Goal: Complete application form

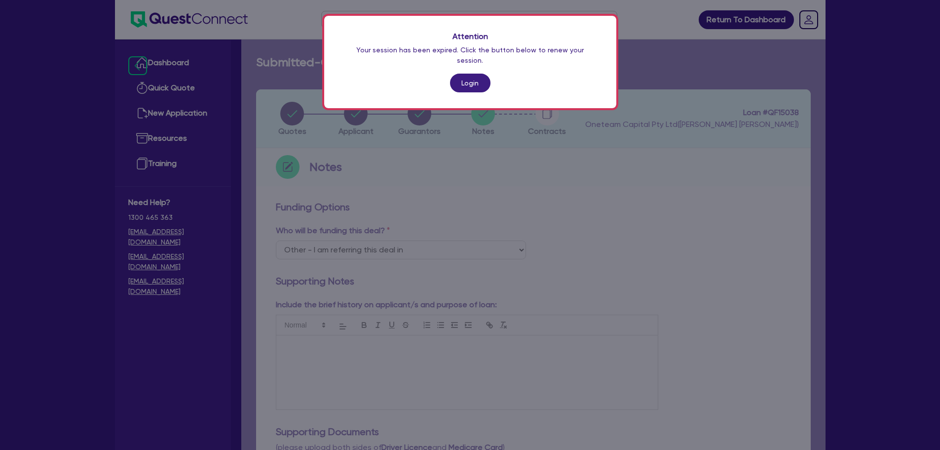
click at [478, 76] on link "Login" at bounding box center [470, 83] width 40 height 19
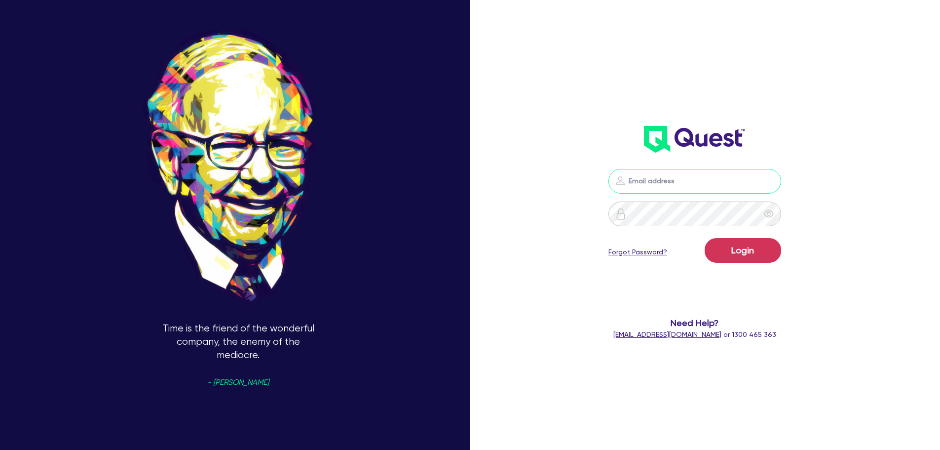
click at [649, 184] on input "email" at bounding box center [695, 181] width 173 height 25
type input "[EMAIL_ADDRESS][PERSON_NAME][DOMAIN_NAME]"
click at [738, 242] on button "Login" at bounding box center [743, 250] width 77 height 25
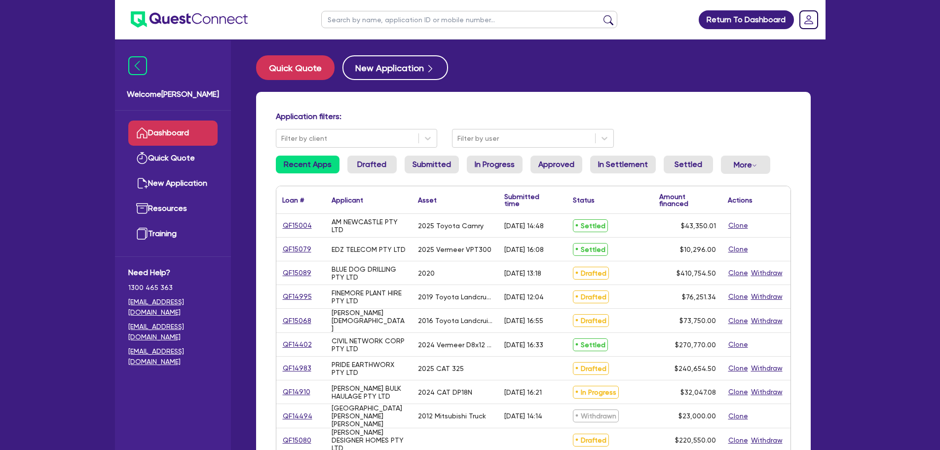
drag, startPoint x: 381, startPoint y: 14, endPoint x: 403, endPoint y: 9, distance: 22.3
click at [381, 14] on input "text" at bounding box center [469, 19] width 296 height 17
type input "oz"
click at [601, 15] on button "submit" at bounding box center [609, 22] width 16 height 14
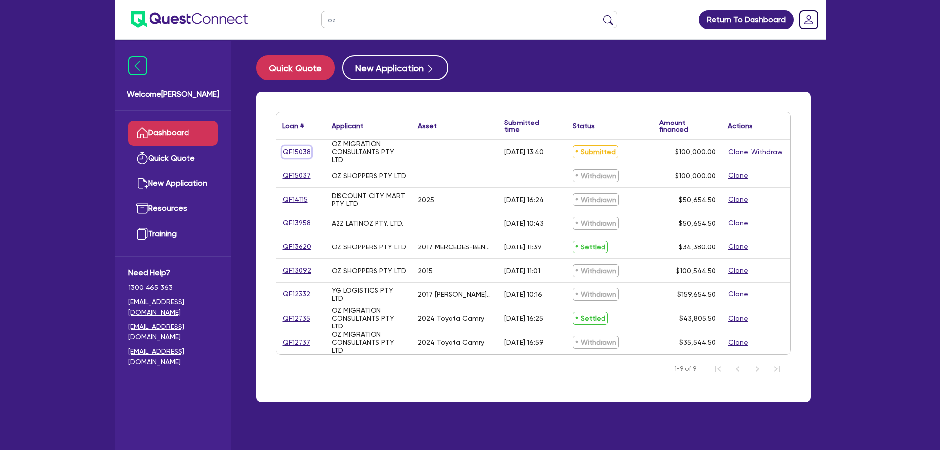
click at [298, 150] on link "QF15038" at bounding box center [296, 151] width 29 height 11
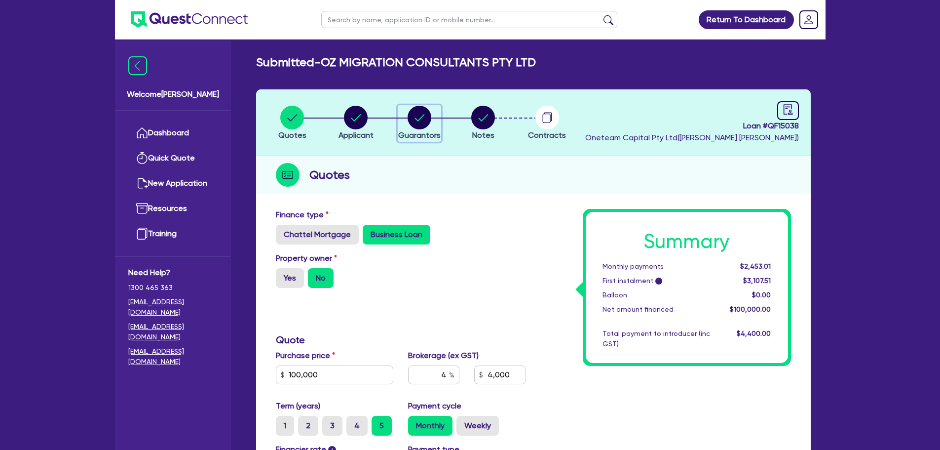
click at [421, 117] on circle "button" at bounding box center [420, 118] width 24 height 24
select select "MR"
select select "[GEOGRAPHIC_DATA]"
select select "MARRIED"
select select "PROPERTY"
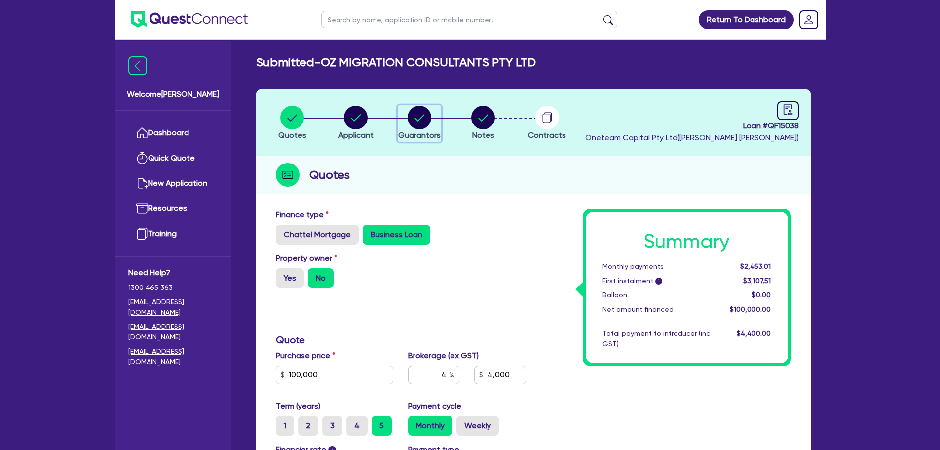
select select "CASH"
select select "HOUSEHOLD_PERSONAL"
select select "VEHICLE"
select select "MORTGAGE"
select select "CREDIT_CARD"
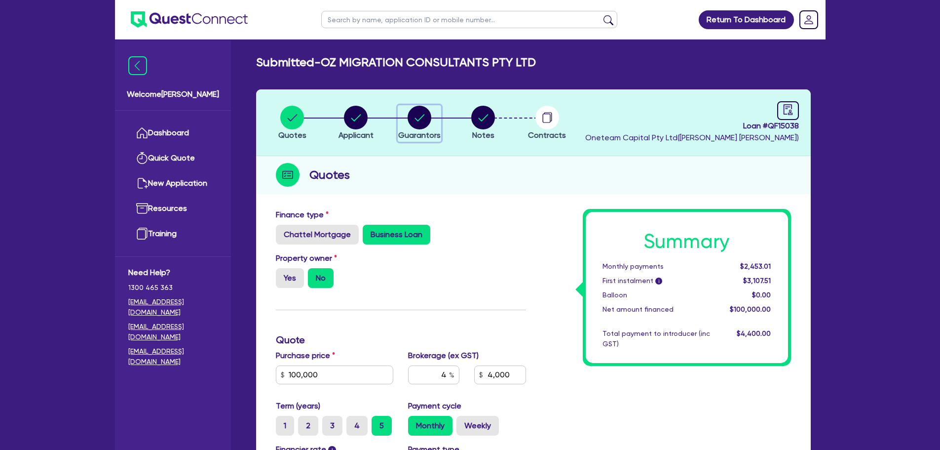
select select "CREDIT_CARD"
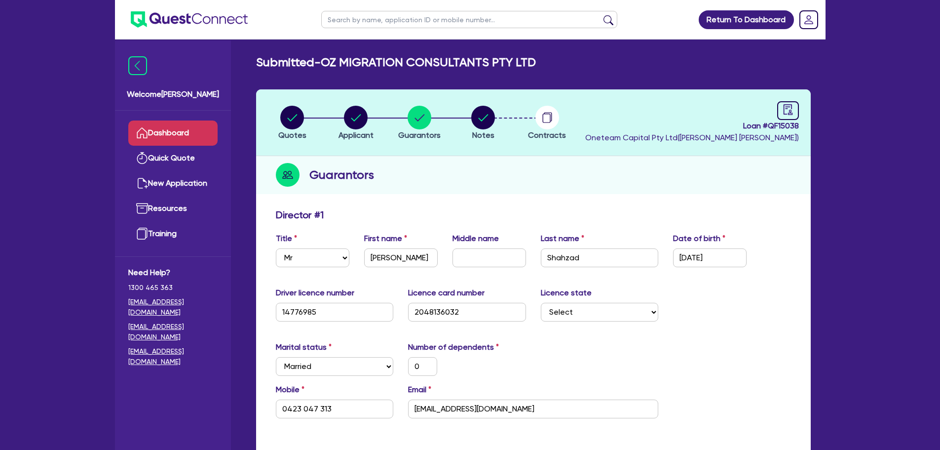
click at [165, 143] on link "Dashboard" at bounding box center [172, 132] width 89 height 25
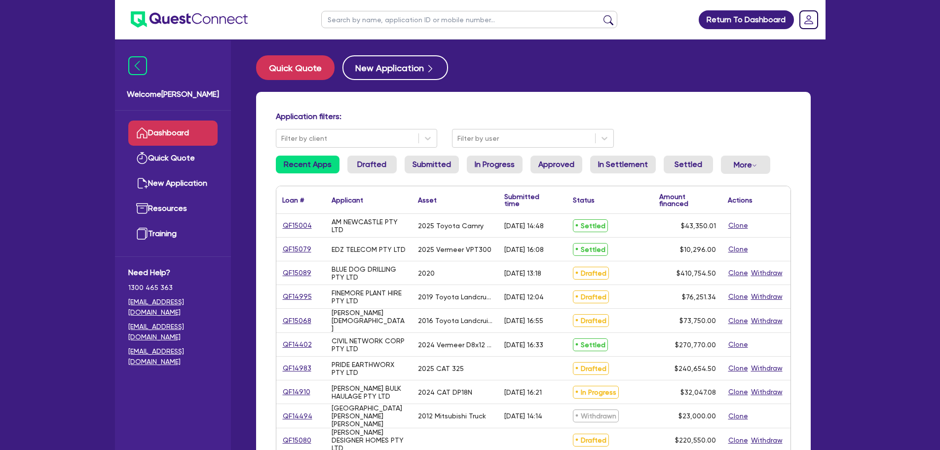
click at [520, 17] on input "text" at bounding box center [469, 19] width 296 height 17
type input "oz migration"
click at [601, 15] on button "submit" at bounding box center [609, 22] width 16 height 14
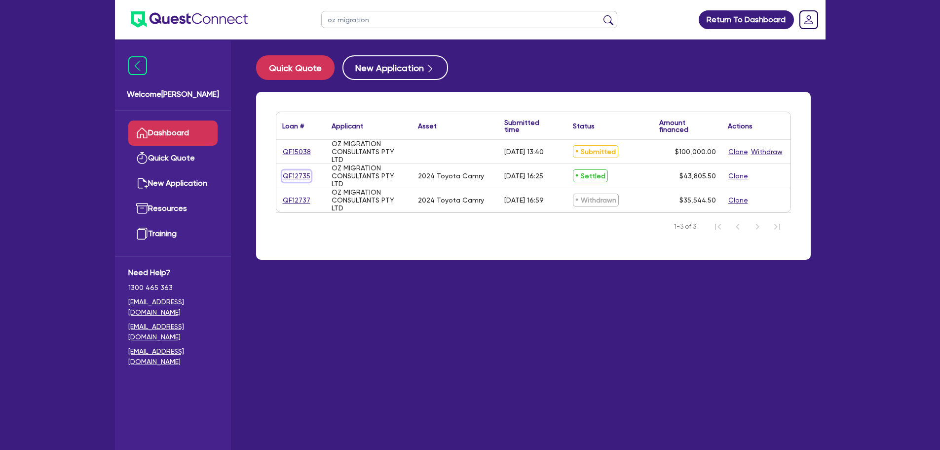
click at [303, 175] on link "QF12735" at bounding box center [296, 175] width 29 height 11
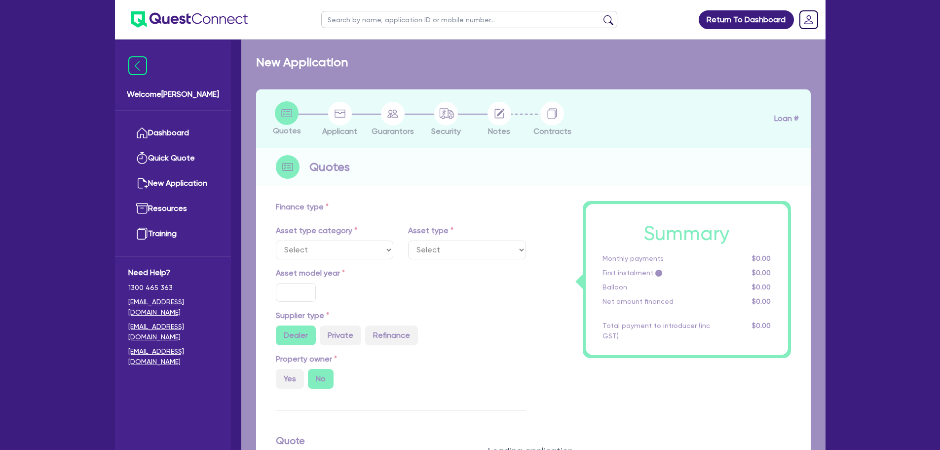
select select "CARS_AND_LIGHT_TRUCKS"
type input "2024"
radio input "true"
type input "42,711"
type input "3.90"
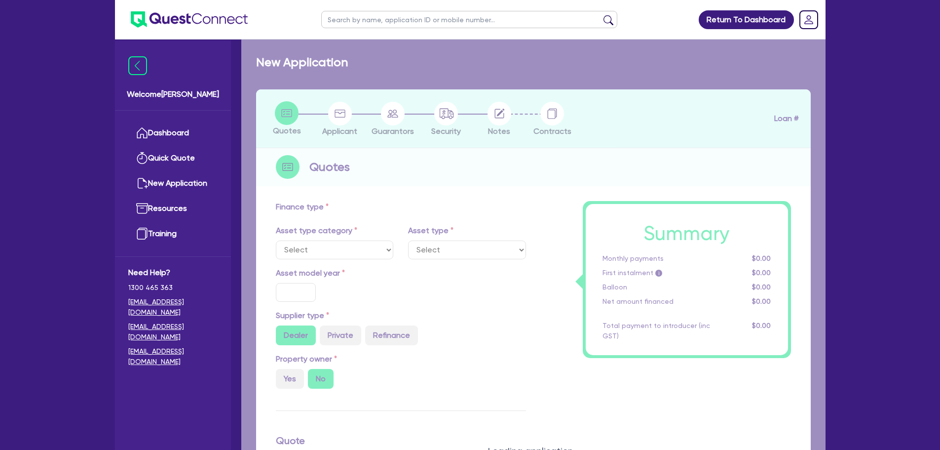
type input "1,708.44"
type input "8.45"
type input "495"
type input "500"
select select "PASSENGER_VEHICLES"
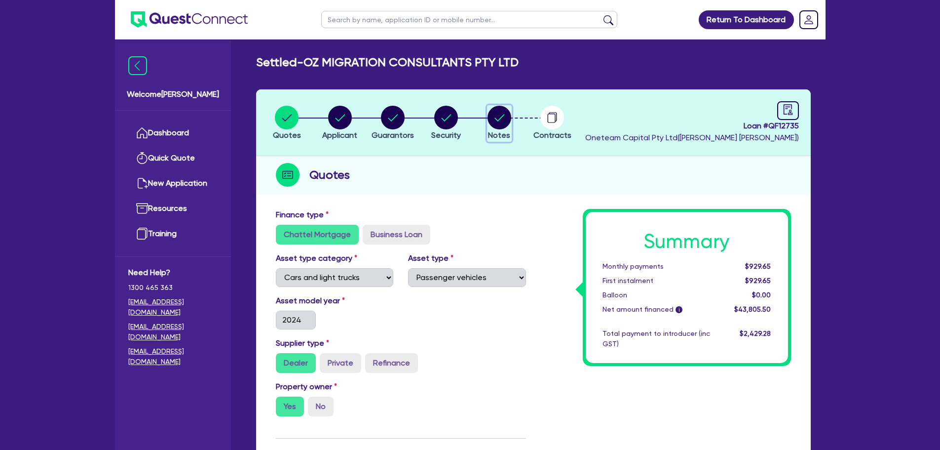
click at [504, 119] on circle "button" at bounding box center [500, 118] width 24 height 24
select select "Other"
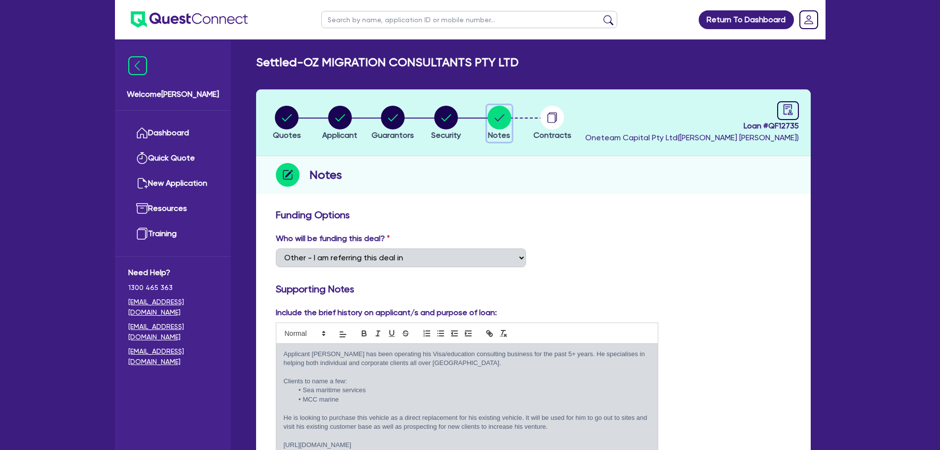
scroll to position [197, 0]
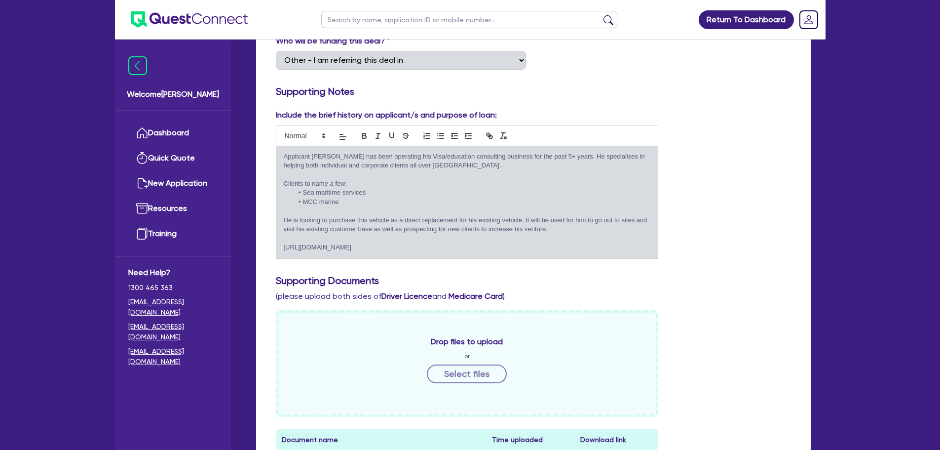
drag, startPoint x: 427, startPoint y: 249, endPoint x: 262, endPoint y: 142, distance: 196.3
click at [262, 142] on div "Funding Options Who will be funding this deal? Select I want Quest to fund 100%…" at bounding box center [533, 393] width 555 height 774
copy div "Applicant [PERSON_NAME] has been operating his Visa/education consulting busine…"
click at [360, 23] on input "text" at bounding box center [469, 19] width 296 height 17
type input "oz"
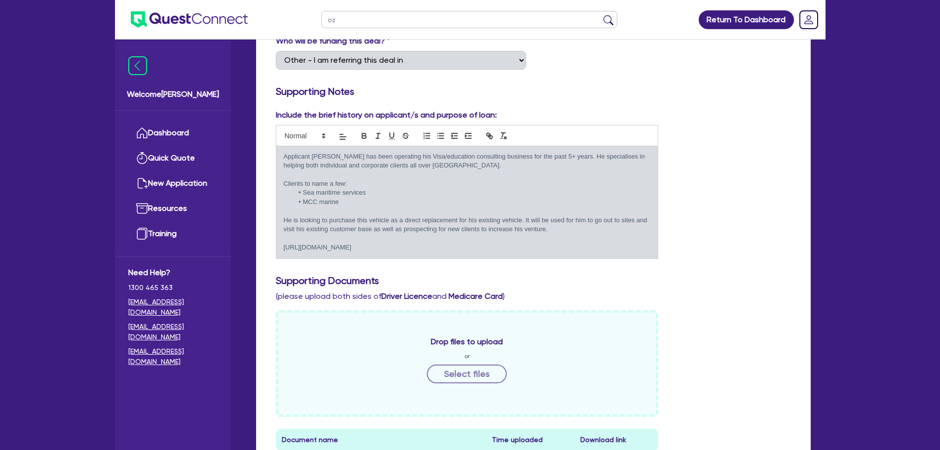
click button "submit" at bounding box center [609, 22] width 16 height 14
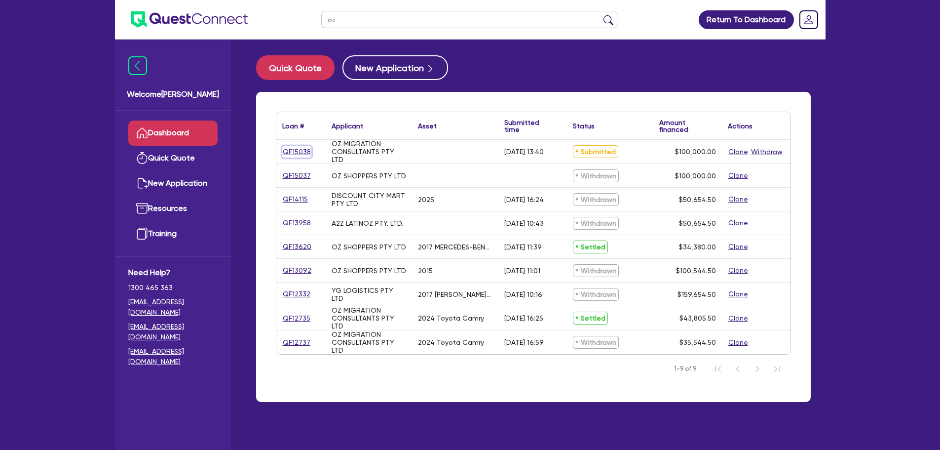
click at [304, 151] on link "QF15038" at bounding box center [296, 151] width 29 height 11
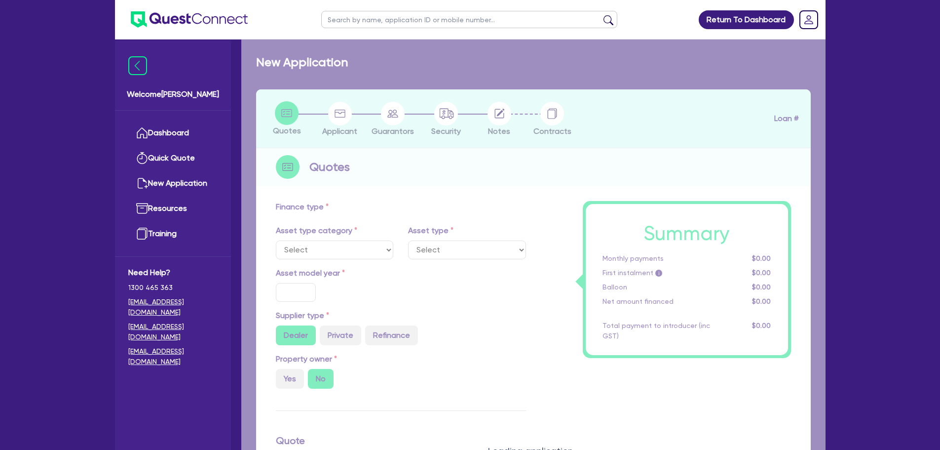
type input "100,000"
type input "4"
type input "4,000"
type input "15"
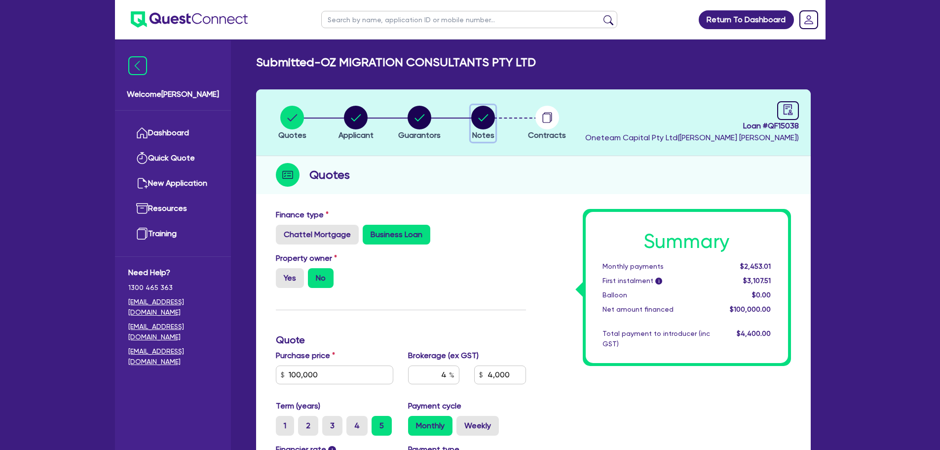
click at [490, 120] on circle "button" at bounding box center [483, 118] width 24 height 24
select select "Other"
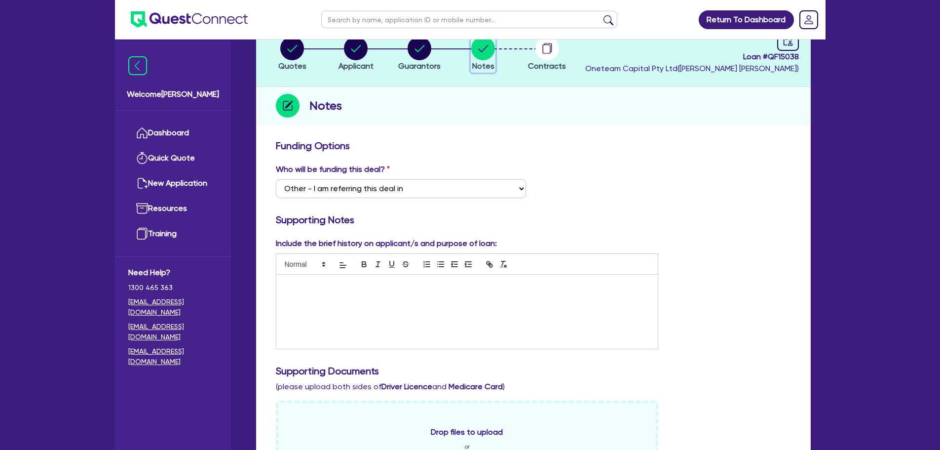
scroll to position [148, 0]
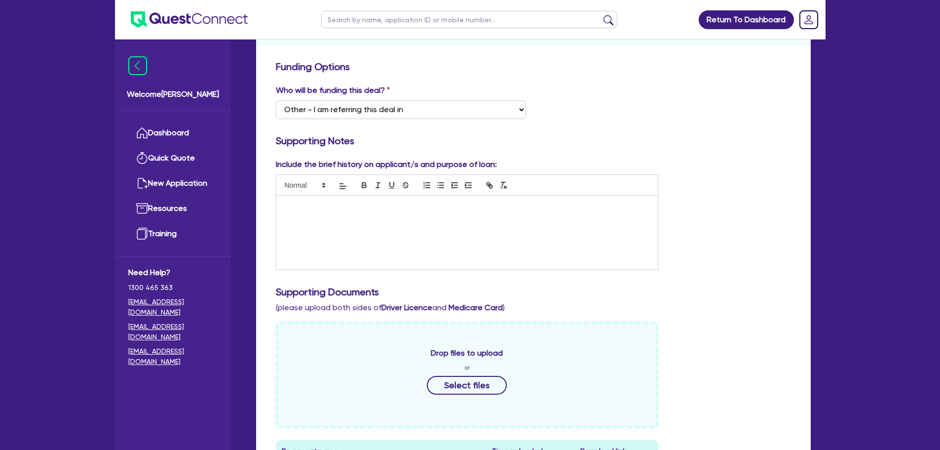
click at [476, 230] on div at bounding box center [467, 232] width 382 height 74
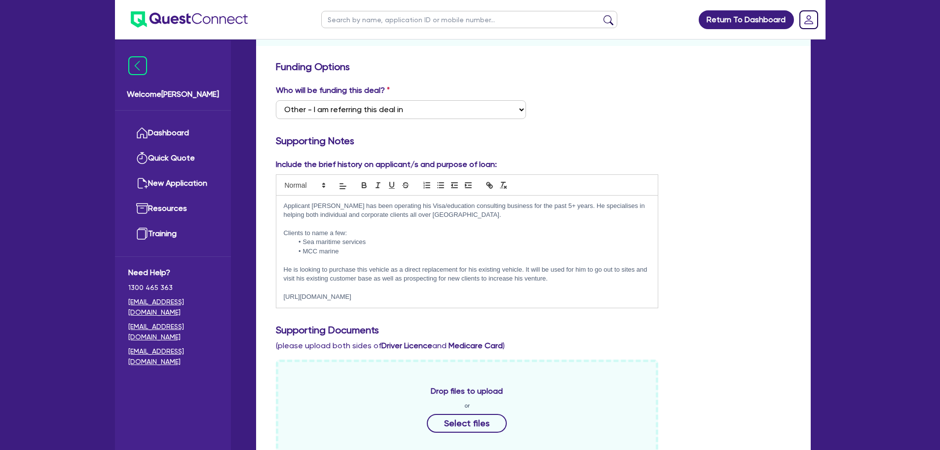
scroll to position [0, 0]
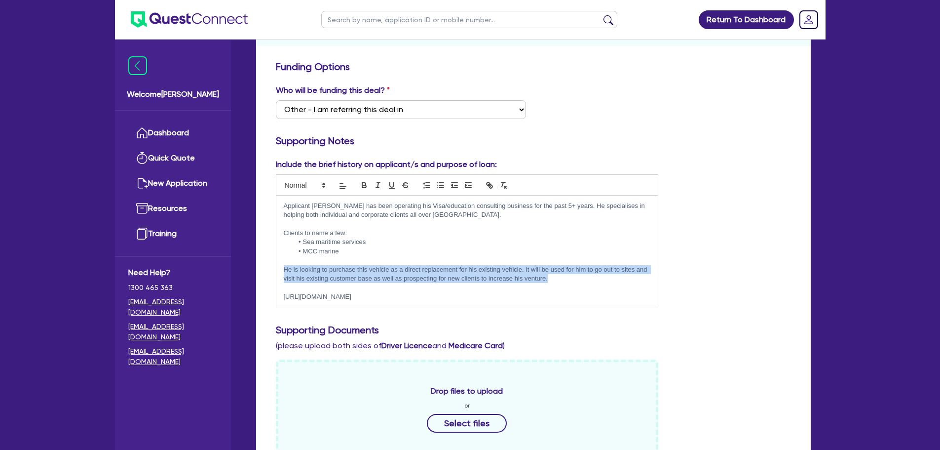
drag, startPoint x: 551, startPoint y: 280, endPoint x: 276, endPoint y: 270, distance: 275.1
click at [276, 270] on div "Applicant [PERSON_NAME] has been operating his Visa/education consulting busine…" at bounding box center [467, 251] width 382 height 112
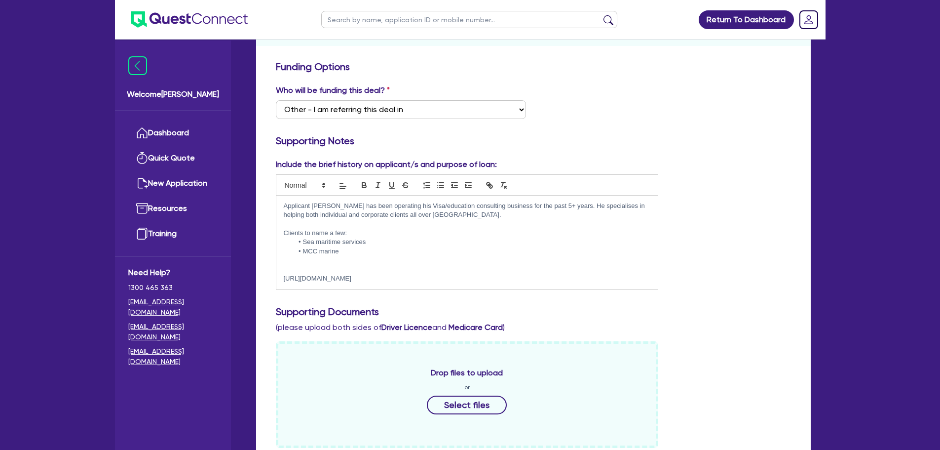
click at [362, 253] on li "MCC marine" at bounding box center [471, 251] width 357 height 9
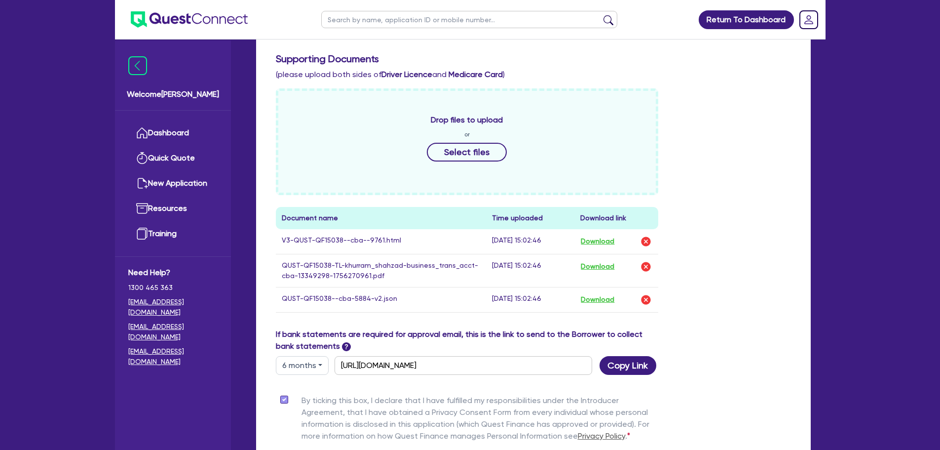
scroll to position [520, 0]
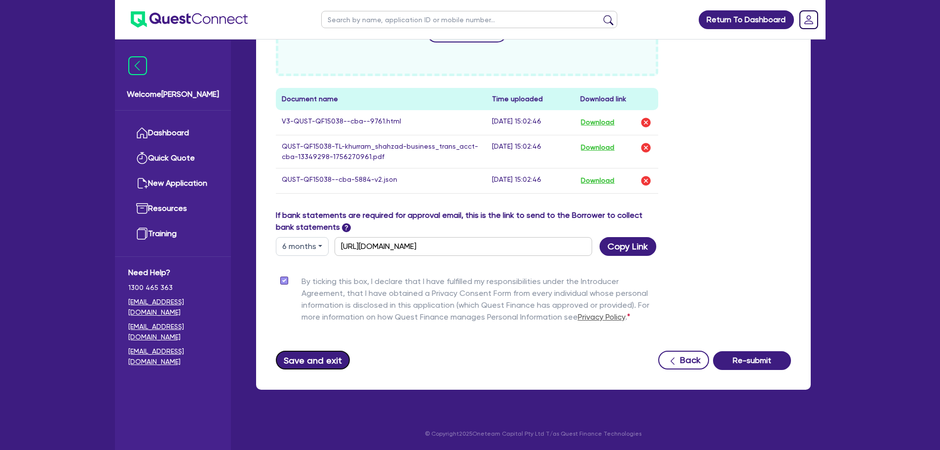
click at [314, 360] on button "Save and exit" at bounding box center [313, 359] width 75 height 19
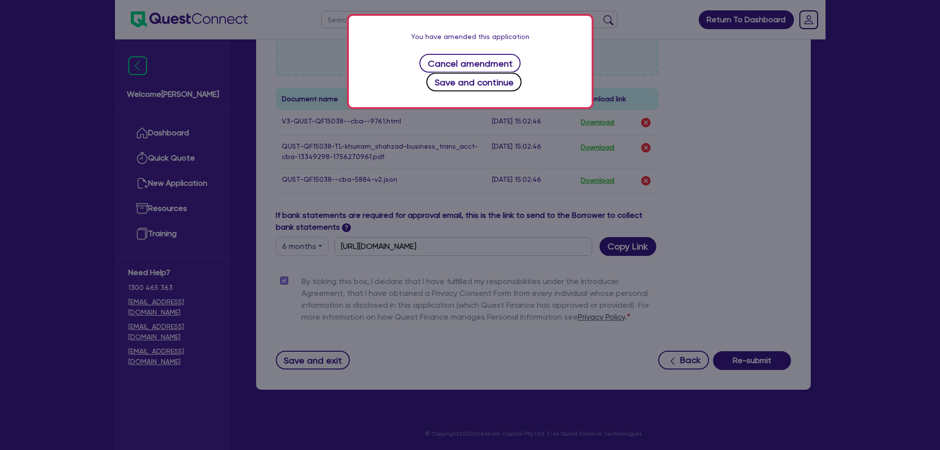
click at [516, 73] on button "Save and continue" at bounding box center [474, 82] width 95 height 19
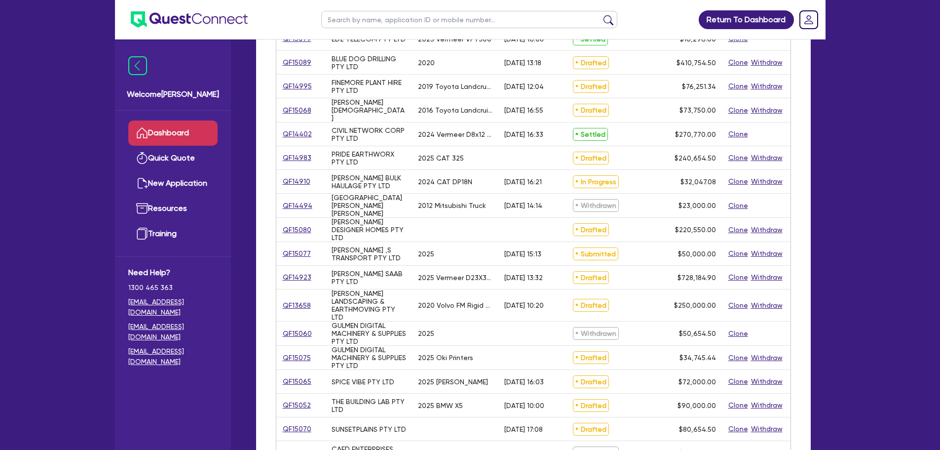
scroll to position [148, 0]
